Goal: Task Accomplishment & Management: Use online tool/utility

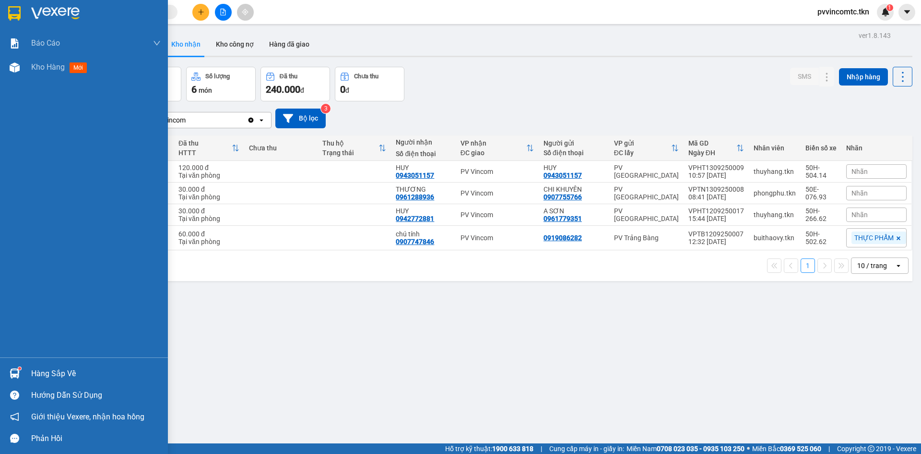
click at [59, 373] on div "Hàng sắp về" at bounding box center [96, 373] width 130 height 14
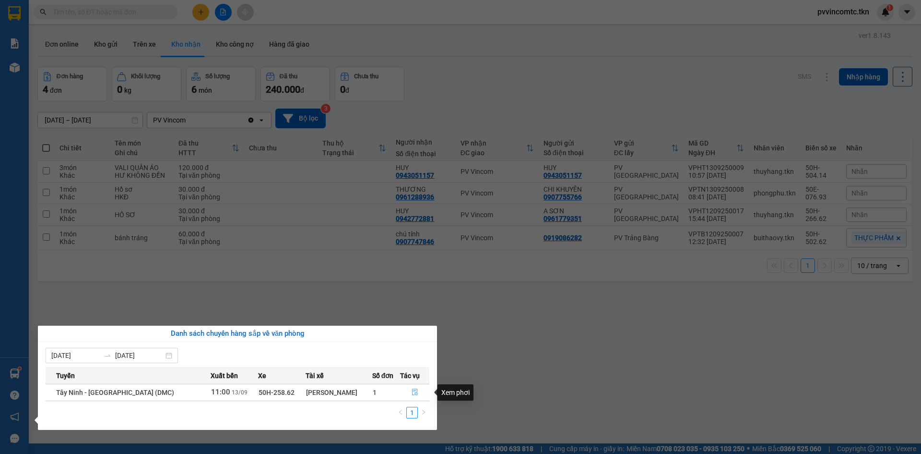
click at [416, 394] on icon "file-done" at bounding box center [415, 391] width 7 height 7
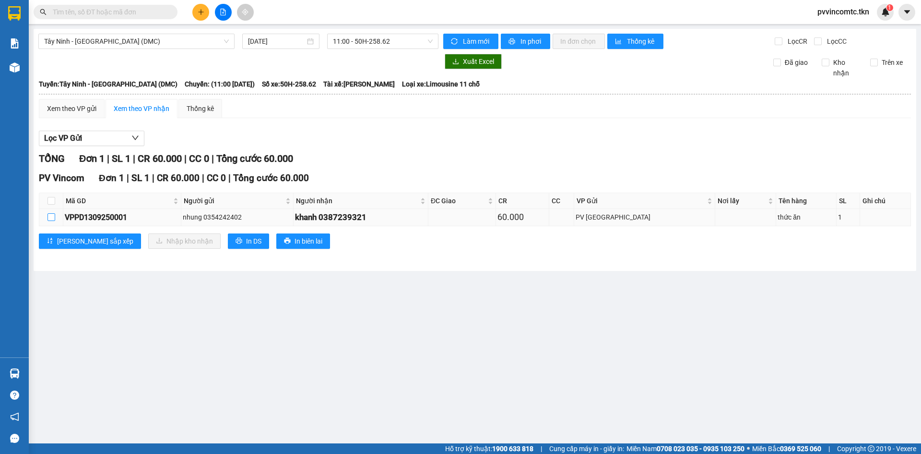
click at [52, 215] on input "checkbox" at bounding box center [52, 217] width 8 height 8
checkbox input "true"
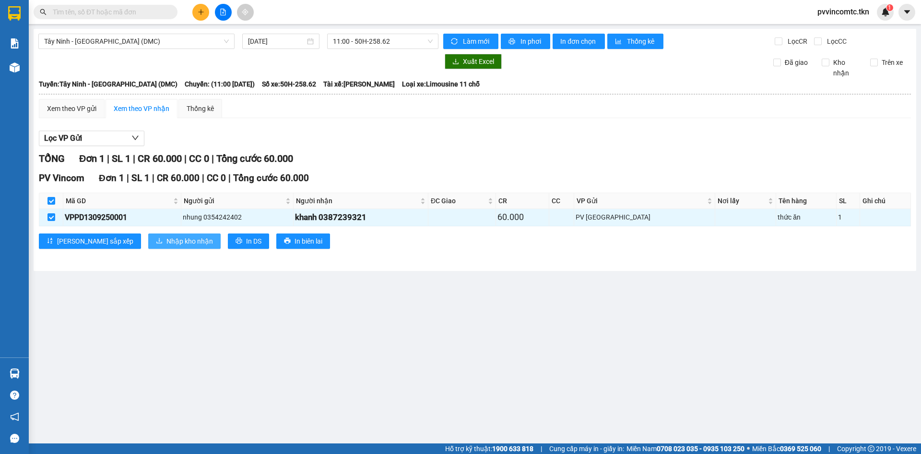
click at [167, 243] on span "Nhập kho nhận" at bounding box center [190, 241] width 47 height 11
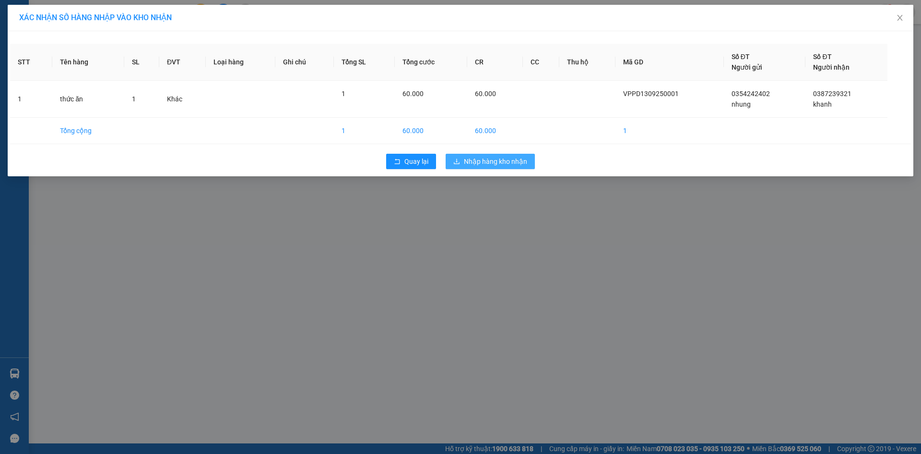
click at [500, 163] on span "Nhập hàng kho nhận" at bounding box center [495, 161] width 63 height 11
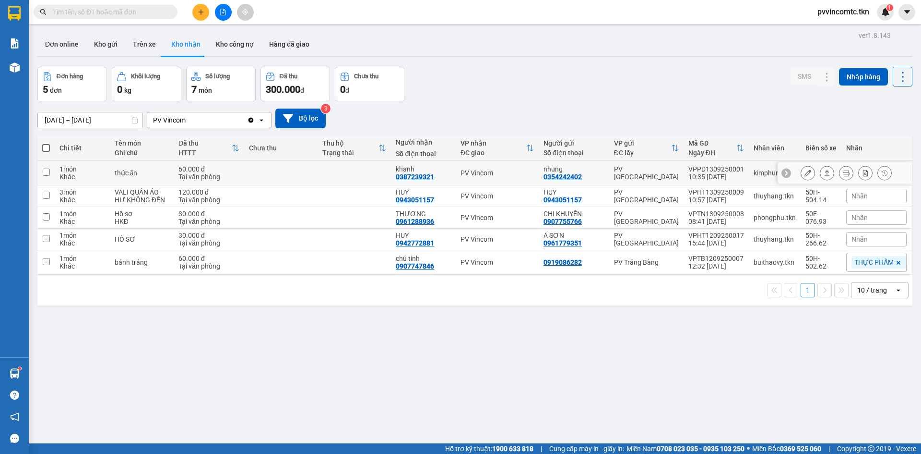
click at [44, 171] on input "checkbox" at bounding box center [46, 171] width 7 height 7
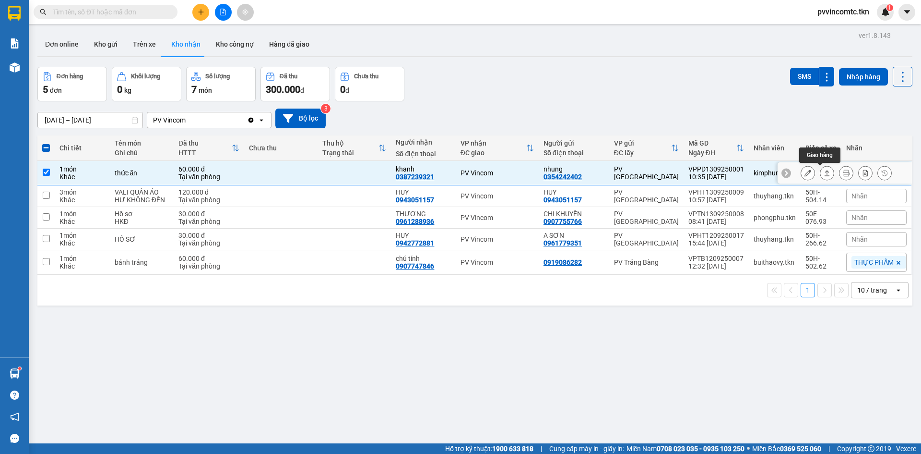
click at [825, 172] on icon at bounding box center [827, 173] width 5 height 6
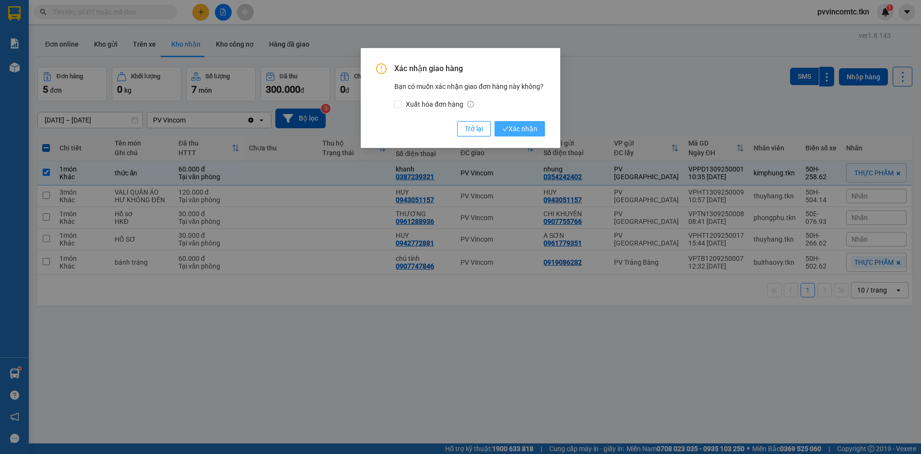
click at [523, 127] on span "Xác nhận" at bounding box center [519, 128] width 35 height 11
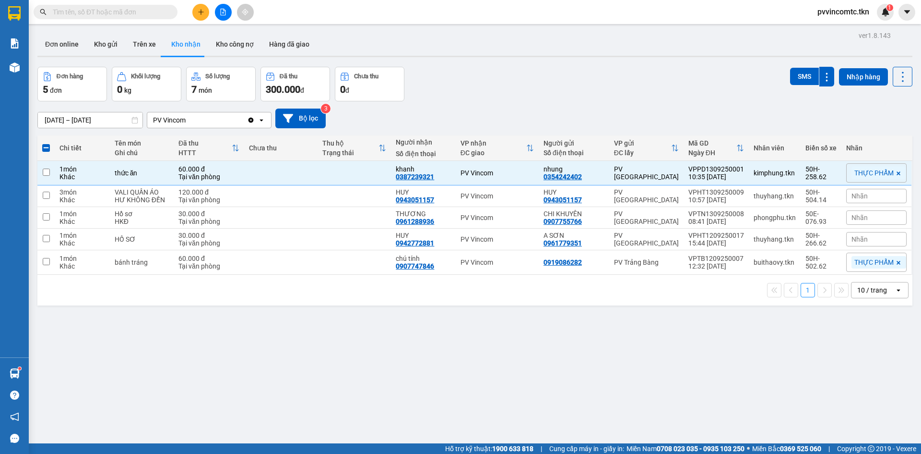
checkbox input "false"
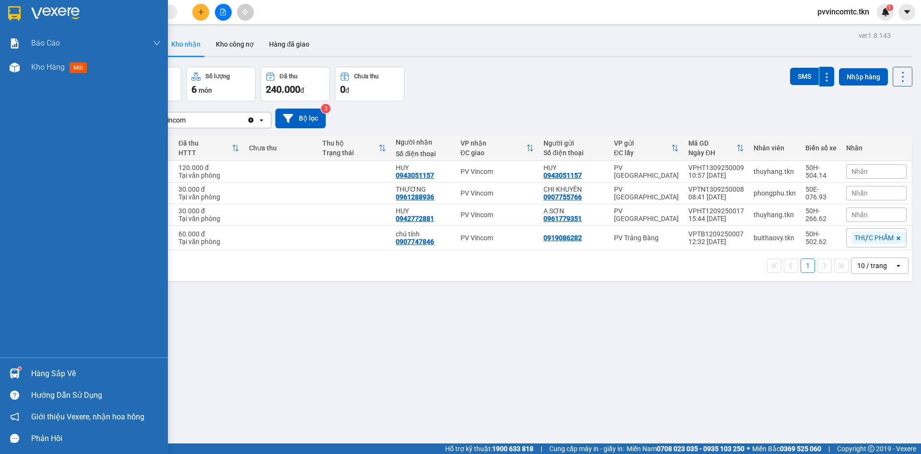
click at [43, 373] on div "Hàng sắp về" at bounding box center [96, 373] width 130 height 14
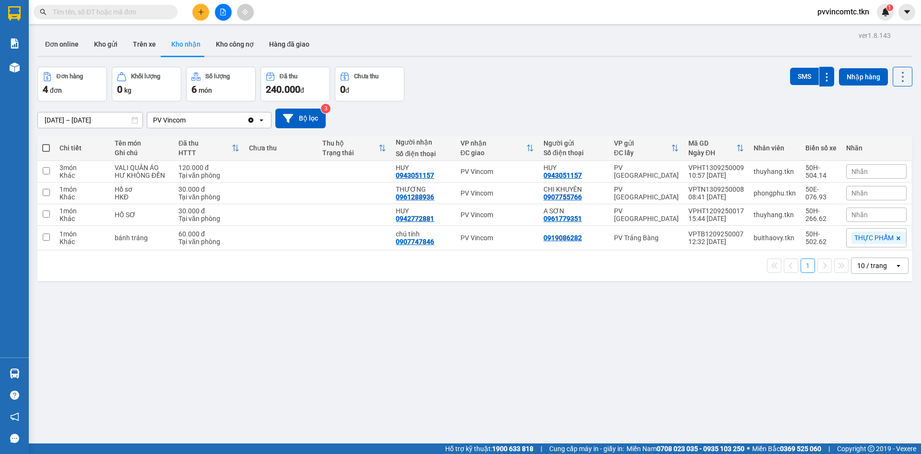
click at [546, 357] on section "Kết quả tìm kiếm ( 0 ) Bộ lọc No Data pvvincomtc.tkn 1 Báo cáo Mẫu 1: Báo cáo d…" at bounding box center [460, 227] width 921 height 454
click at [49, 236] on input "checkbox" at bounding box center [46, 236] width 7 height 7
checkbox input "true"
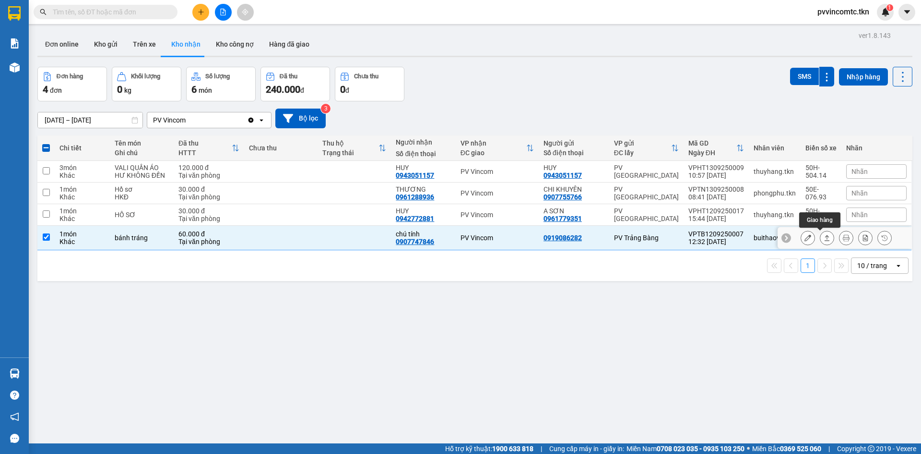
click at [825, 236] on icon at bounding box center [827, 238] width 5 height 6
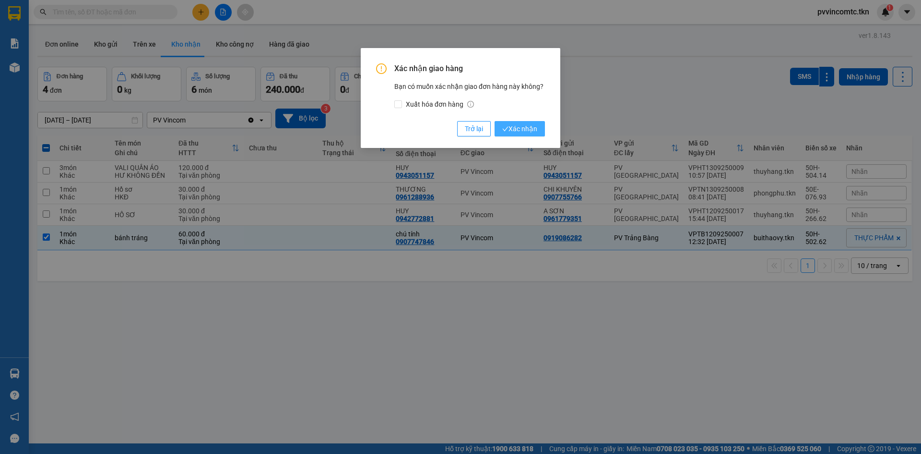
click at [512, 130] on span "Xác nhận" at bounding box center [519, 128] width 35 height 11
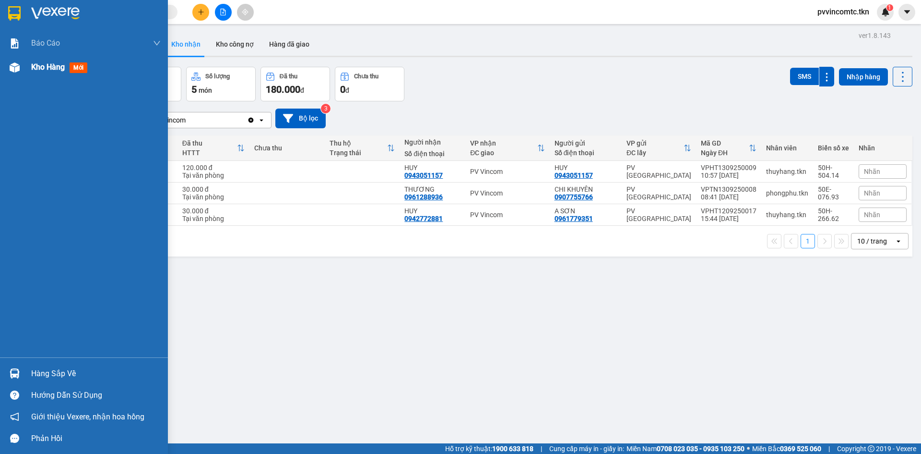
click at [53, 68] on span "Kho hàng" at bounding box center [48, 66] width 34 height 9
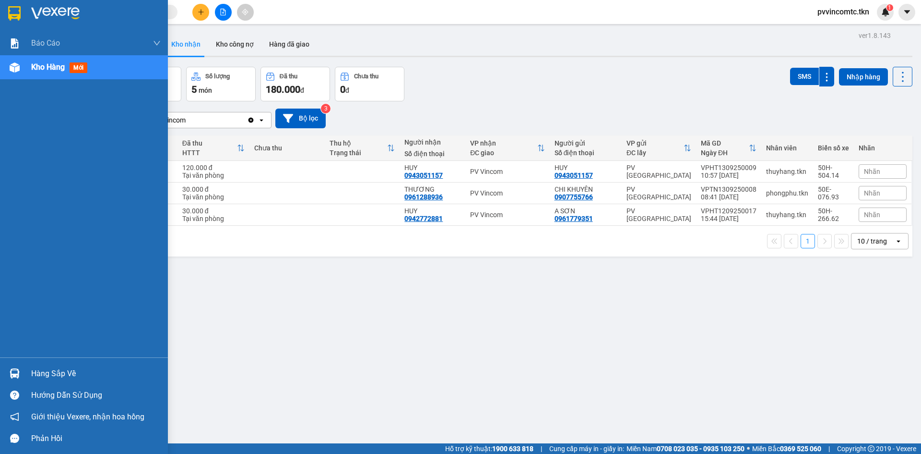
click at [54, 67] on span "Kho hàng" at bounding box center [48, 66] width 34 height 9
